Goal: Information Seeking & Learning: Learn about a topic

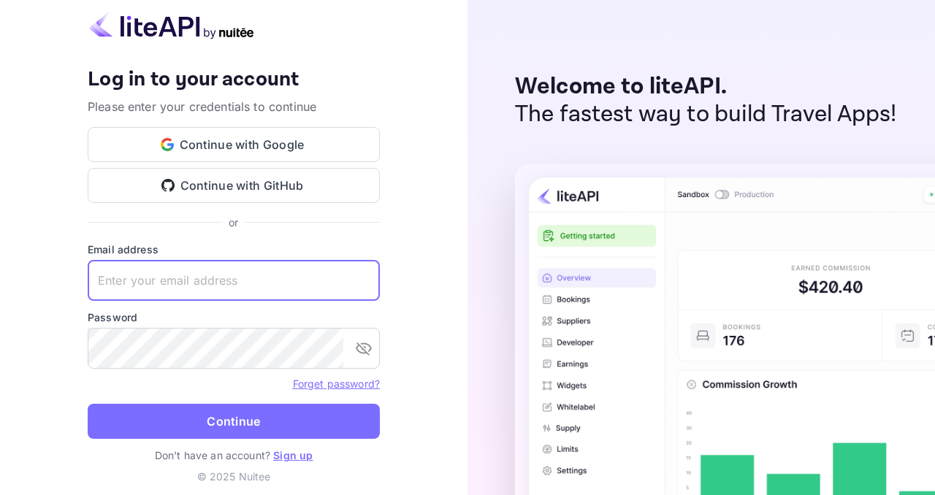
click at [213, 280] on input "text" at bounding box center [234, 280] width 292 height 41
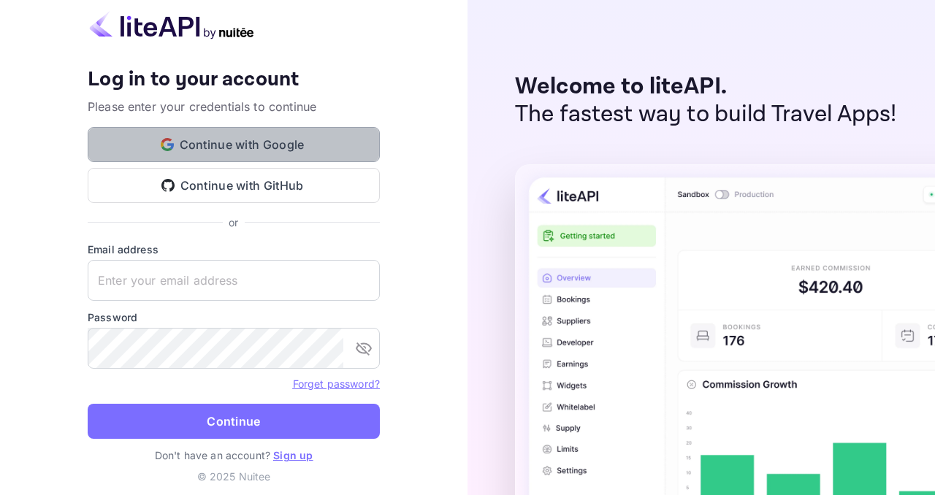
click at [248, 138] on button "Continue with Google" at bounding box center [234, 144] width 292 height 35
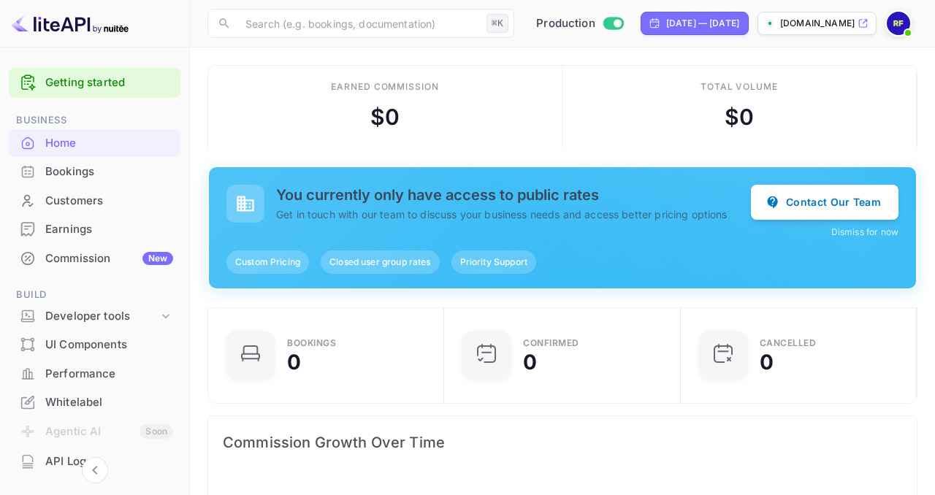
scroll to position [237, 227]
click at [378, 262] on span "Closed user group rates" at bounding box center [380, 262] width 118 height 13
click at [412, 265] on span "Closed user group rates" at bounding box center [380, 262] width 118 height 13
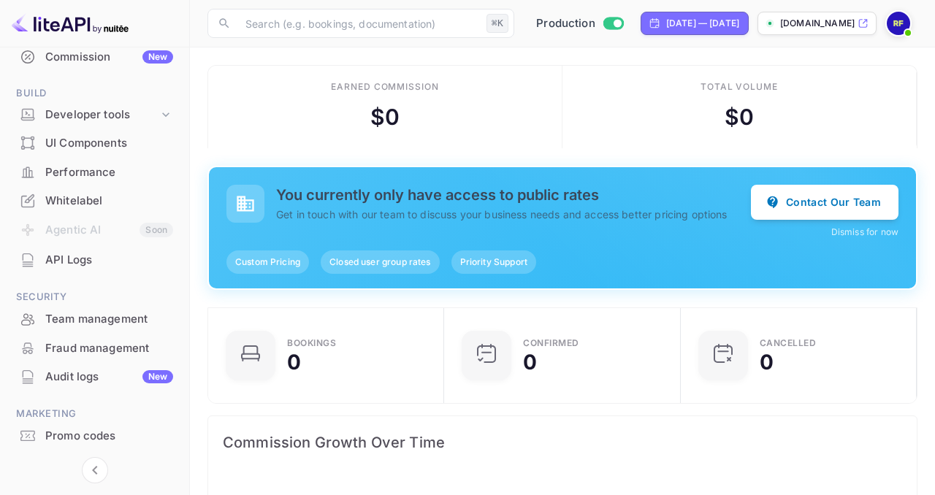
scroll to position [218, 0]
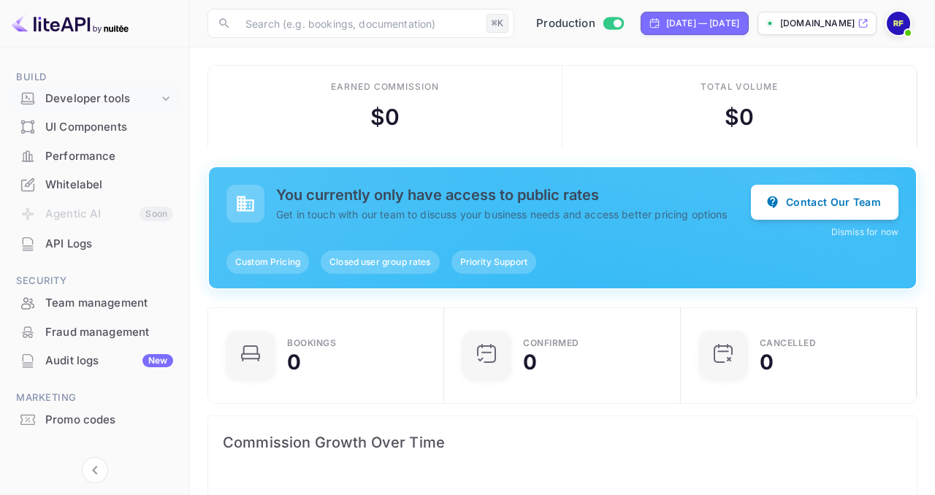
click at [163, 102] on icon at bounding box center [166, 98] width 15 height 15
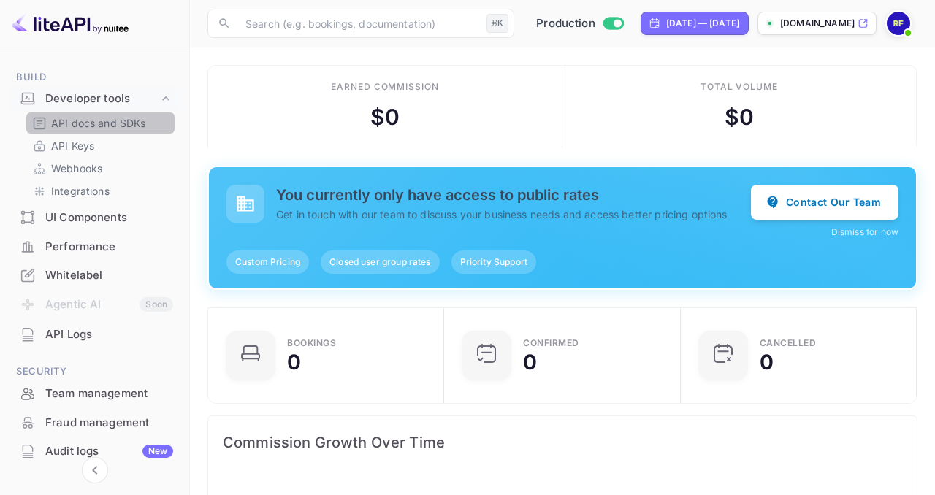
click at [128, 125] on p "API docs and SDKs" at bounding box center [98, 122] width 95 height 15
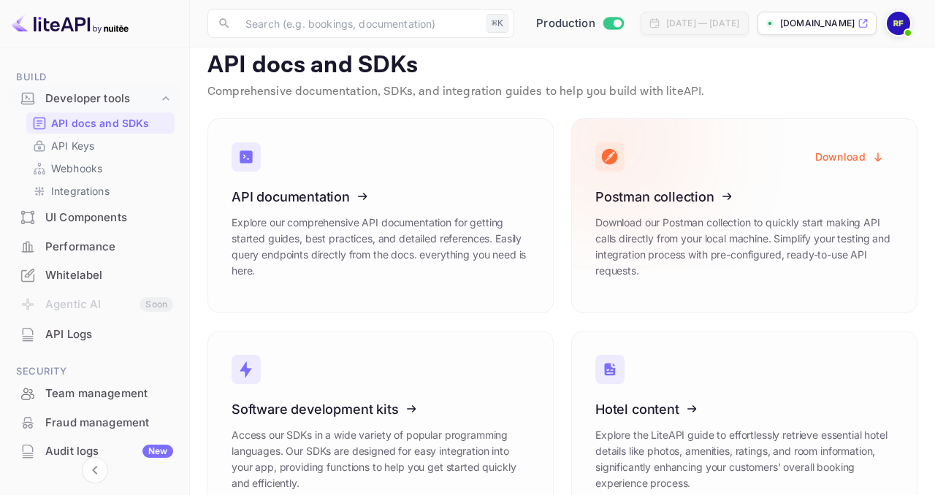
scroll to position [63, 0]
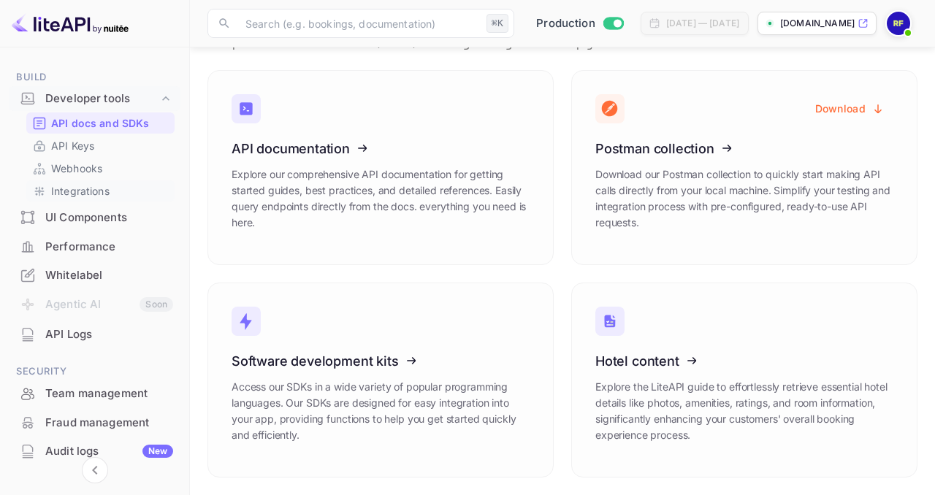
click at [96, 188] on p "Integrations" at bounding box center [80, 190] width 58 height 15
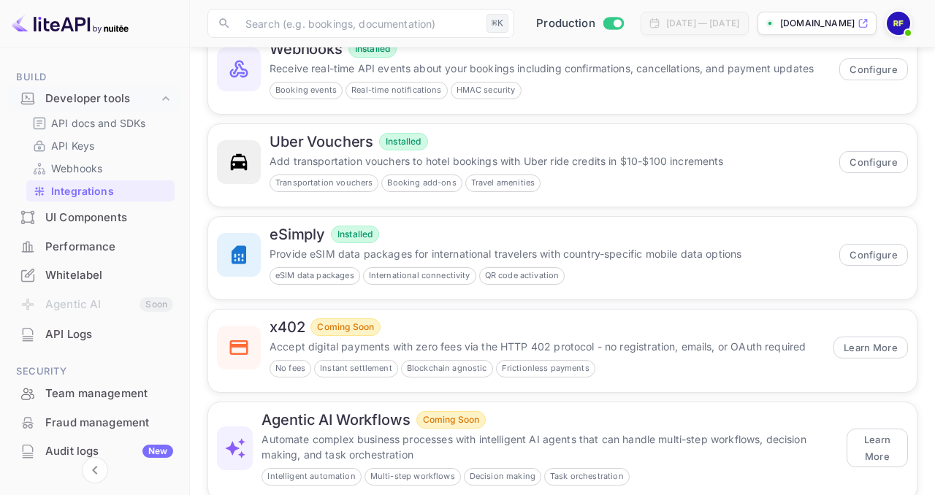
scroll to position [188, 0]
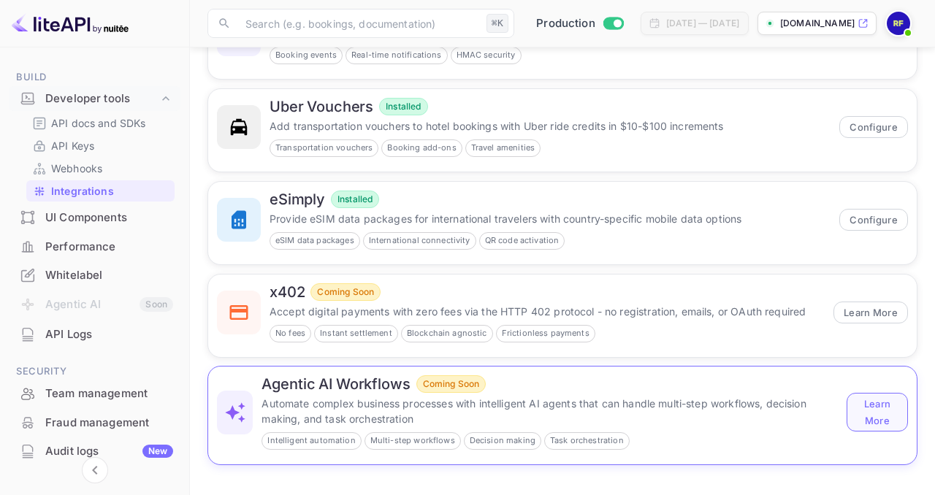
click at [874, 423] on button "Learn More" at bounding box center [877, 412] width 61 height 38
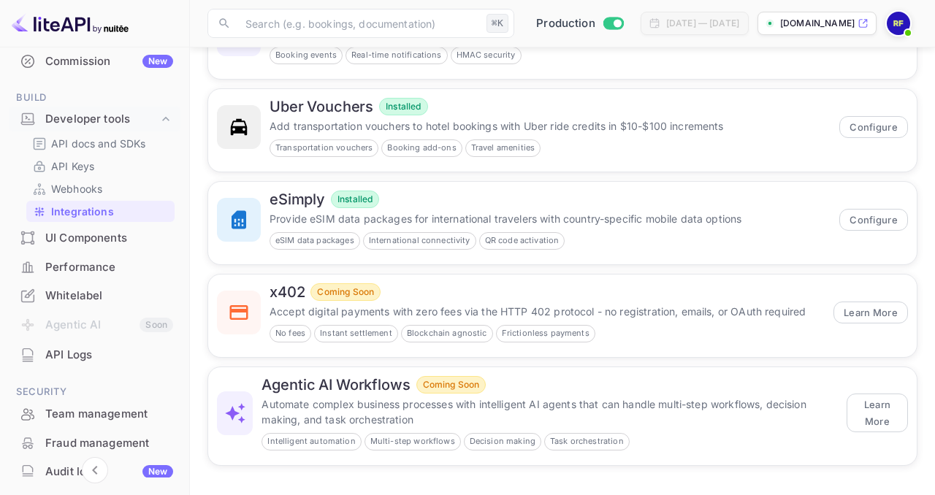
scroll to position [328, 0]
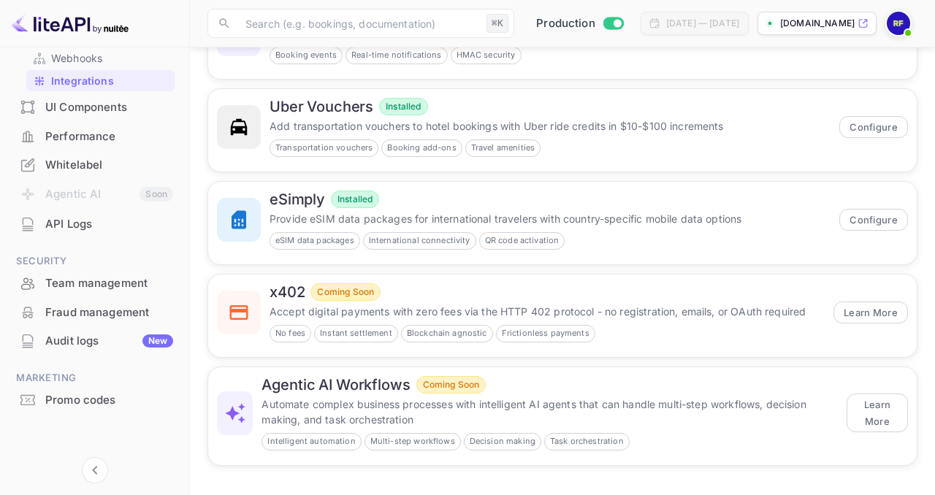
click at [87, 307] on div "Fraud management" at bounding box center [109, 313] width 128 height 17
